Goal: Communication & Community: Answer question/provide support

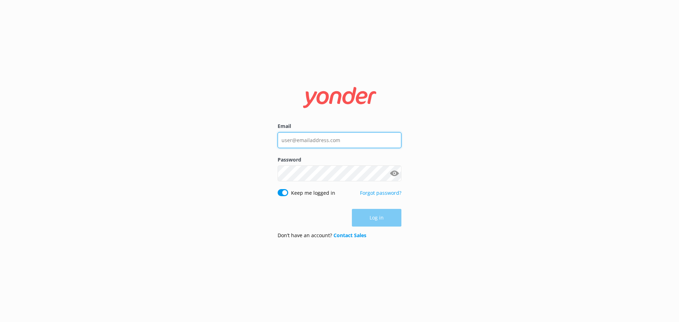
click at [341, 140] on input "Email" at bounding box center [340, 140] width 124 height 16
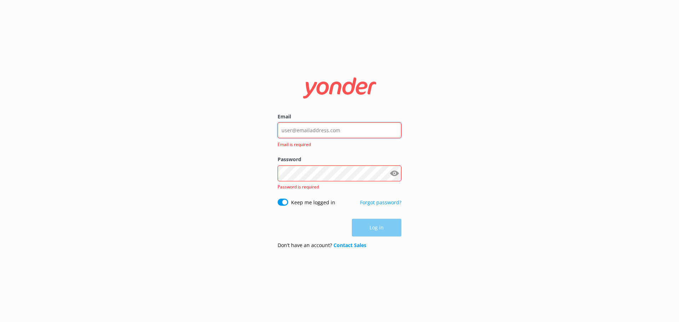
type input "[EMAIL_ADDRESS][DOMAIN_NAME]"
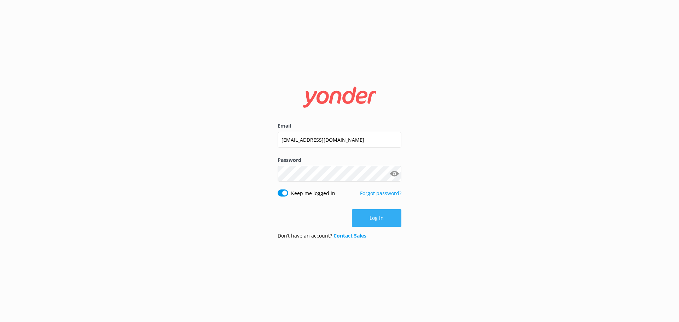
click at [381, 226] on button "Log in" at bounding box center [377, 218] width 50 height 18
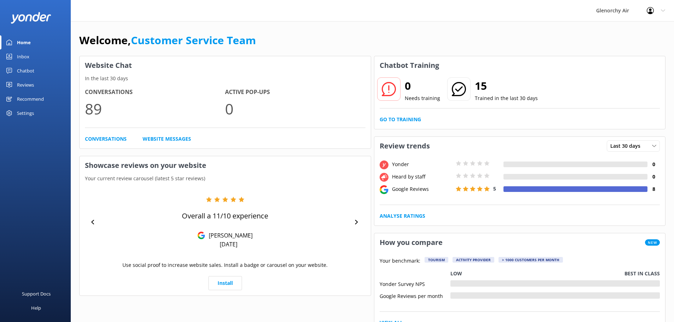
click at [25, 83] on div "Reviews" at bounding box center [25, 85] width 17 height 14
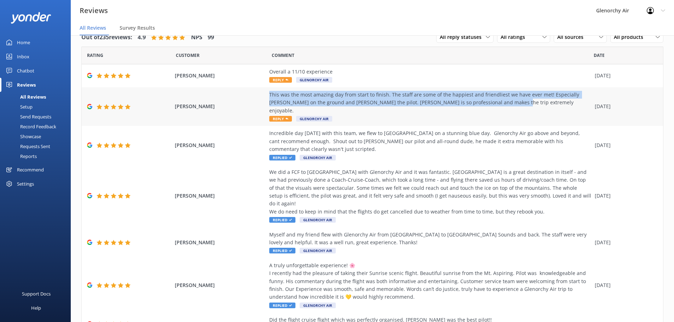
drag, startPoint x: 480, startPoint y: 103, endPoint x: 266, endPoint y: 96, distance: 213.5
click at [269, 96] on div "This was the most amazing day from start to finish. The staff are some of the h…" at bounding box center [430, 103] width 322 height 24
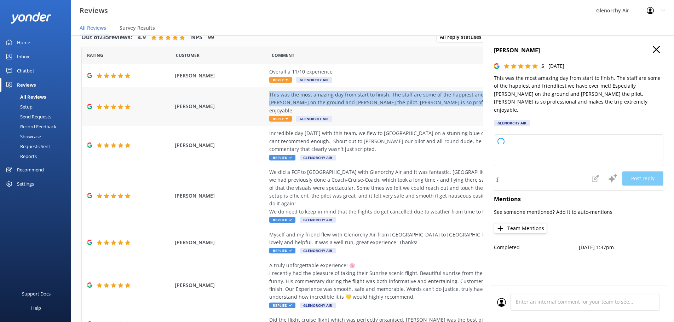
copy div "This was the most amazing day from start to finish. The staff are some of the h…"
type textarea "Thank you so much for your wonderful review! We're thrilled to hear you had suc…"
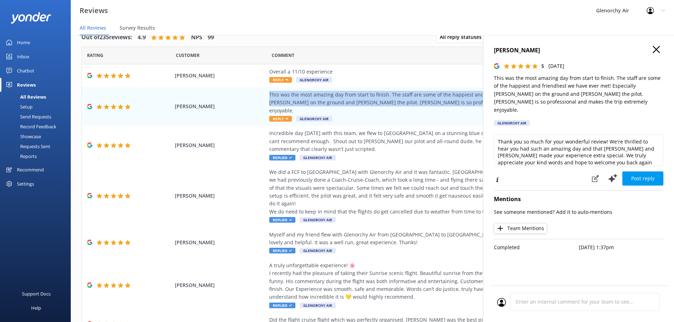
click at [656, 49] on use "button" at bounding box center [656, 49] width 7 height 7
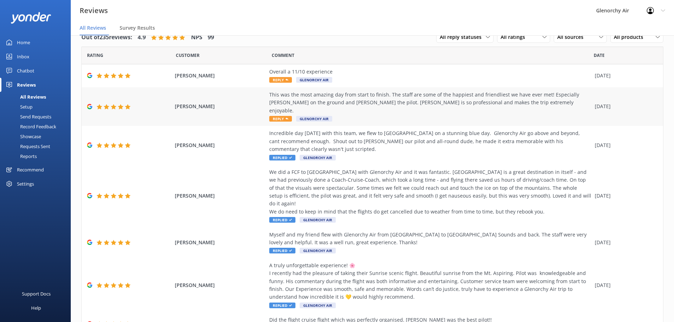
click at [281, 116] on span "Reply" at bounding box center [280, 119] width 23 height 6
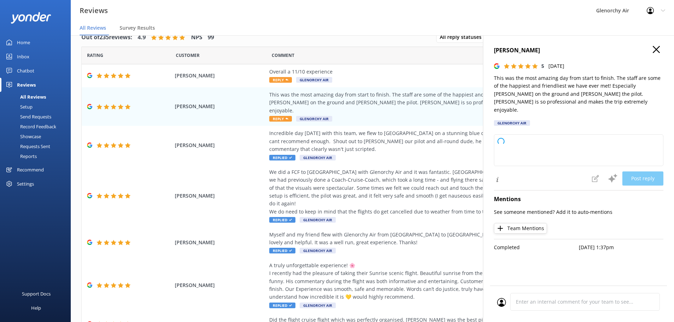
type textarea "Thank you so much for your wonderful review! We're thrilled to hear you had suc…"
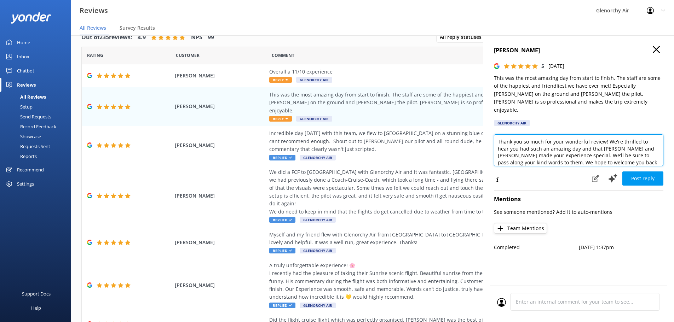
drag, startPoint x: 635, startPoint y: 155, endPoint x: 496, endPoint y: 128, distance: 141.2
click at [496, 134] on textarea "Thank you so much for your wonderful review! We're thrilled to hear you had suc…" at bounding box center [578, 150] width 169 height 32
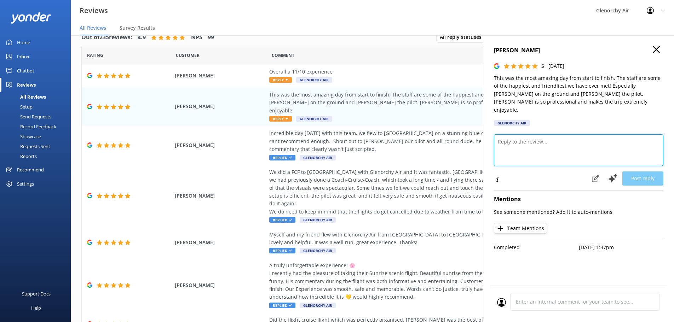
click at [504, 134] on textarea at bounding box center [578, 150] width 169 height 32
paste textarea "Thank you so much for your wonderful feedback! We'll be sure to pass along your…"
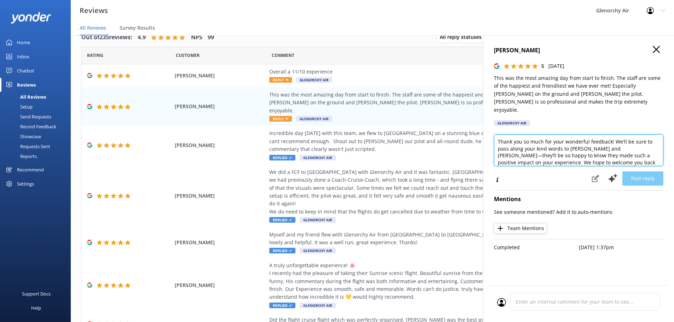
scroll to position [7, 0]
click at [604, 134] on textarea "Thank you so much for your wonderful feedback! We'll be sure to pass along your…" at bounding box center [578, 150] width 169 height 32
click at [594, 151] on textarea "Thank you so much for your wonderful feedback! We'll be sure to pass along your…" at bounding box center [578, 150] width 169 height 32
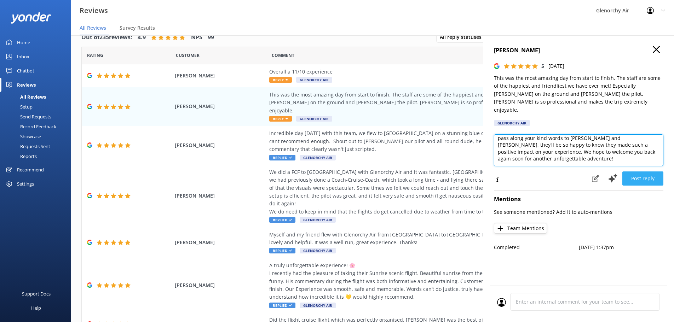
type textarea "Thank you so much for your wonderful feedback! We'll be sure to pass along your…"
click at [644, 172] on button "Post reply" at bounding box center [642, 179] width 41 height 14
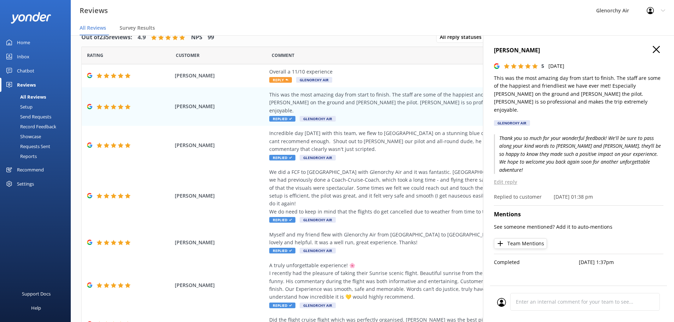
click at [656, 50] on use "button" at bounding box center [656, 49] width 7 height 7
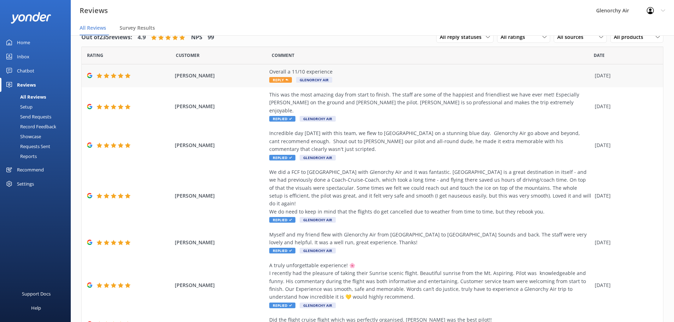
click at [281, 81] on span "Reply" at bounding box center [280, 80] width 23 height 6
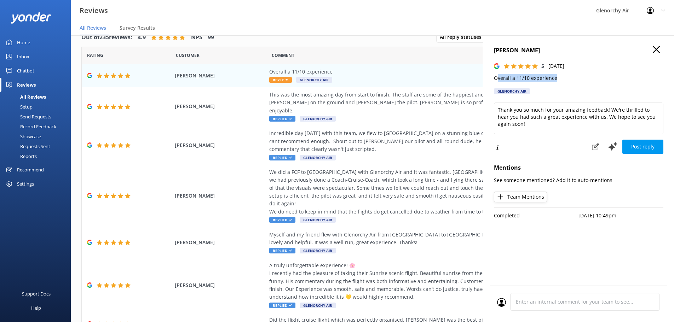
drag, startPoint x: 560, startPoint y: 79, endPoint x: 498, endPoint y: 80, distance: 62.3
click at [498, 80] on p "Overall a 11/10 experience" at bounding box center [578, 78] width 169 height 8
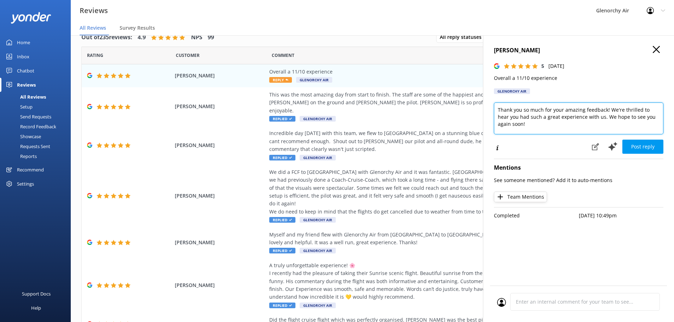
click at [586, 123] on textarea "Thank you so much for your amazing feedback! We're thrilled to hear you had suc…" at bounding box center [578, 119] width 169 height 32
drag, startPoint x: 592, startPoint y: 117, endPoint x: 491, endPoint y: 111, distance: 101.0
click at [491, 111] on div "[PERSON_NAME] 5 [DATE] Overall a 11/10 experience Glenorchy Air Thank you so mu…" at bounding box center [578, 196] width 191 height 322
drag, startPoint x: 655, startPoint y: 108, endPoint x: 628, endPoint y: 110, distance: 26.6
click at [628, 110] on textarea "Awesome thanks for your feedback! We hope to see you again soon!" at bounding box center [578, 119] width 169 height 32
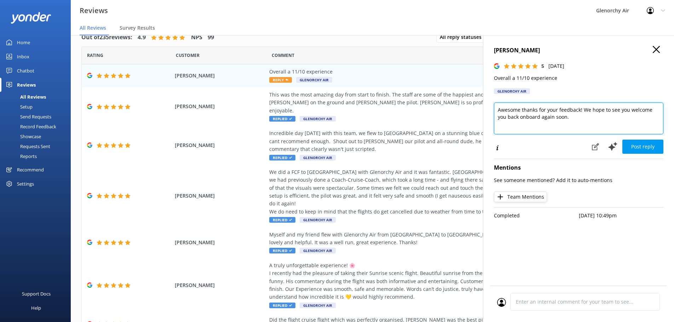
drag, startPoint x: 628, startPoint y: 109, endPoint x: 659, endPoint y: 112, distance: 30.9
click at [659, 112] on textarea "Awesome thanks for your feedback! We hope to see you welcome you back onboard a…" at bounding box center [578, 119] width 169 height 32
drag, startPoint x: 545, startPoint y: 117, endPoint x: 582, endPoint y: 110, distance: 37.4
click at [582, 110] on textarea "Awesome thanks for your feedback! We hope to see you back onboard again soon." at bounding box center [578, 119] width 169 height 32
click at [550, 120] on textarea "Awesome thanks for your feedback! We hope to see you back onboard again soon." at bounding box center [578, 119] width 169 height 32
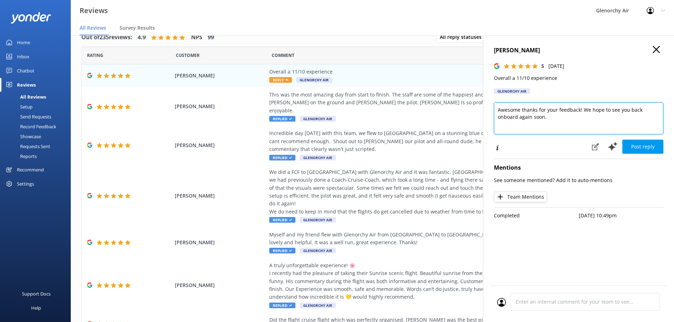
drag, startPoint x: 558, startPoint y: 119, endPoint x: 580, endPoint y: 111, distance: 23.4
click at [580, 111] on textarea "Awesome thanks for your feedback! We hope to see you back onboard again soon." at bounding box center [578, 119] width 169 height 32
click at [599, 119] on textarea "Awesome thanks for your feedback - we defiantly think its a very worthwhile exp…" at bounding box center [578, 119] width 169 height 32
drag, startPoint x: 610, startPoint y: 111, endPoint x: 591, endPoint y: 109, distance: 19.2
click at [591, 109] on textarea "Awesome thanks for your feedback - we defiantly think its a very worthwhile exp…" at bounding box center [578, 119] width 169 height 32
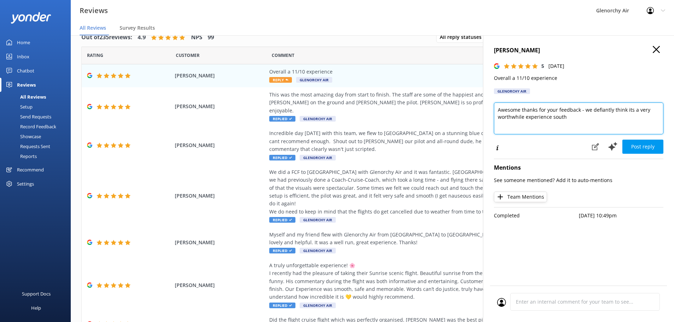
click at [609, 123] on textarea "Awesome thanks for your feedback - we defiantly think its a very worthwhile exp…" at bounding box center [578, 119] width 169 height 32
click at [601, 120] on textarea "Awesome thanks for your feedback - we defiantly think its a very worthwhile exp…" at bounding box center [578, 119] width 169 height 32
drag, startPoint x: 600, startPoint y: 117, endPoint x: 582, endPoint y: 109, distance: 20.0
click at [582, 109] on textarea "Awesome thanks for your feedback - we defiantly think its a very worthwhile exp…" at bounding box center [578, 119] width 169 height 32
click at [657, 109] on textarea "Awesome thanks for your feedback. We couldn't agree with you more" at bounding box center [578, 119] width 169 height 32
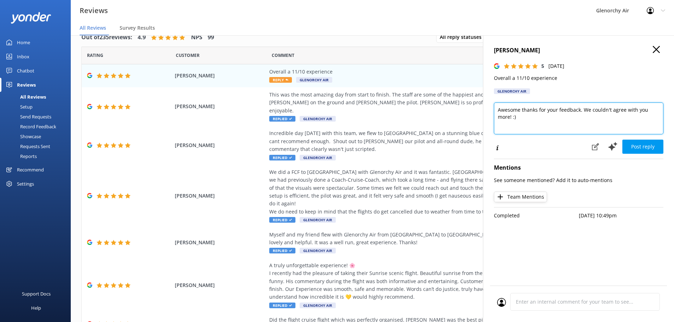
click at [504, 119] on textarea "Awesome thanks for your feedback. We couldn't agree with you more! :)" at bounding box center [578, 119] width 169 height 32
type textarea "Awesome thanks for your feedback. We couldn't agree with you more!"
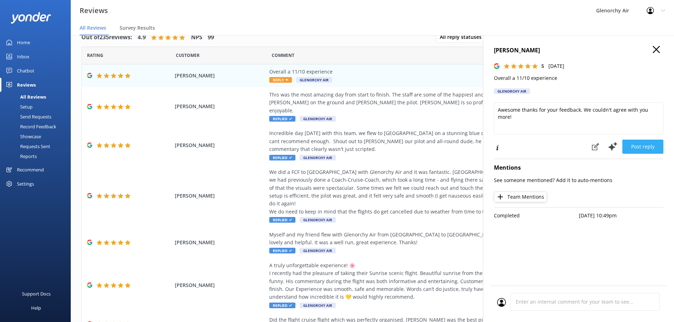
click at [645, 145] on button "Post reply" at bounding box center [642, 147] width 41 height 14
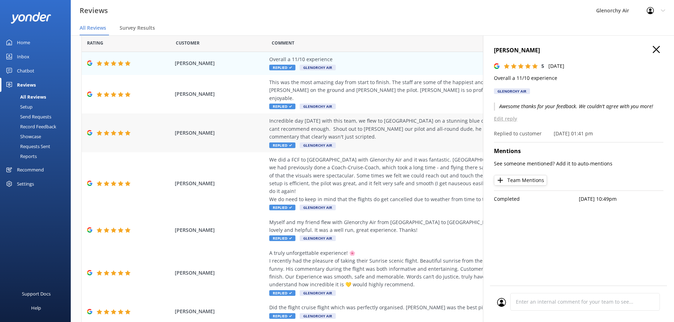
scroll to position [0, 0]
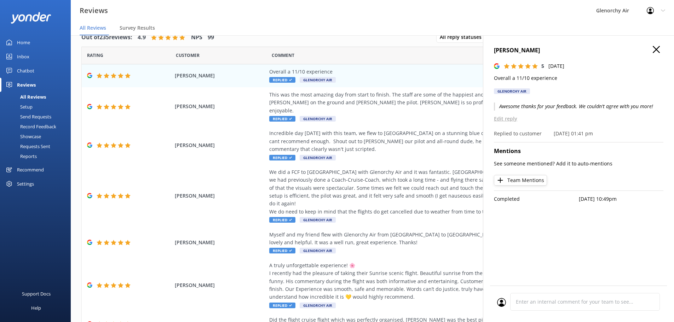
click at [655, 49] on use "button" at bounding box center [656, 49] width 7 height 7
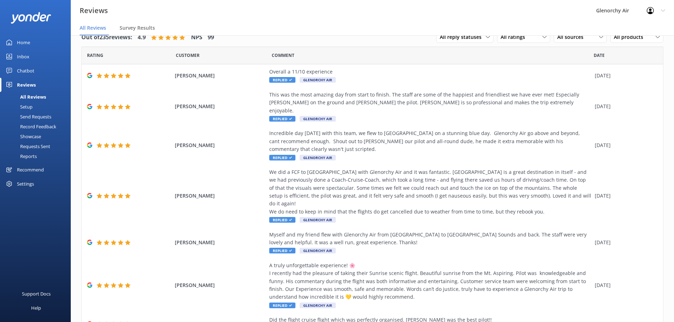
click at [27, 72] on div "Chatbot" at bounding box center [25, 71] width 17 height 14
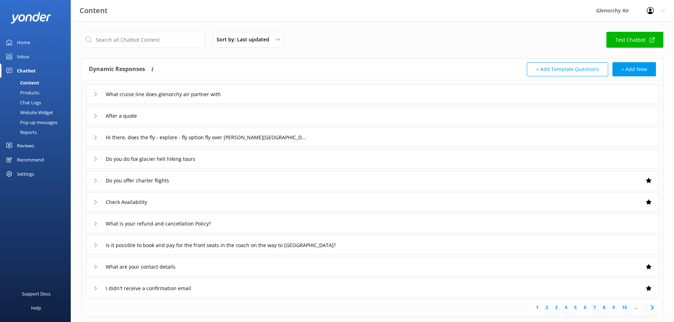
click at [22, 54] on div "Inbox" at bounding box center [23, 57] width 12 height 14
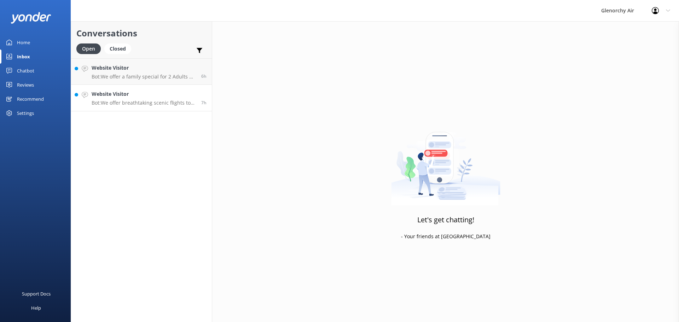
click at [144, 90] on h4 "Website Visitor" at bounding box center [144, 94] width 104 height 8
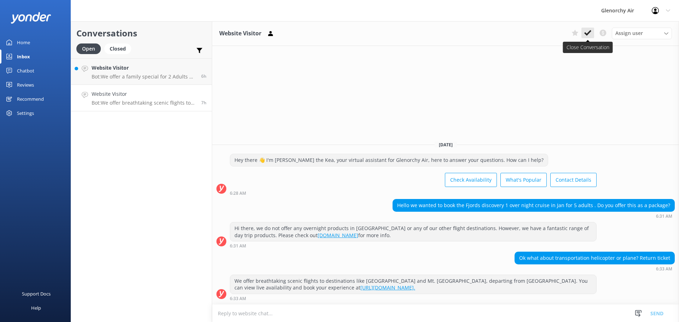
click at [587, 31] on icon at bounding box center [588, 32] width 7 height 7
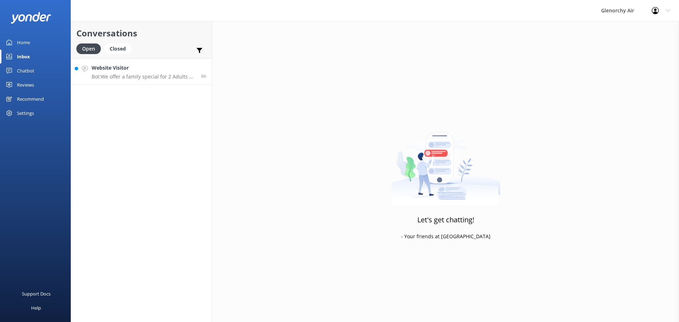
click at [155, 75] on p "Bot: We offer a family special for 2 Adults & 2 Children, up to the age of [DEM…" at bounding box center [144, 77] width 104 height 6
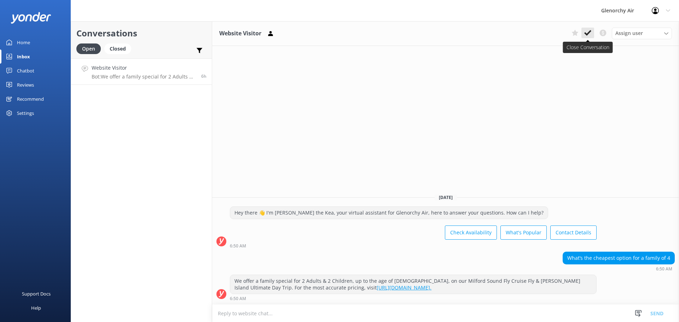
click at [586, 30] on icon at bounding box center [588, 32] width 7 height 7
